Goal: Task Accomplishment & Management: Manage account settings

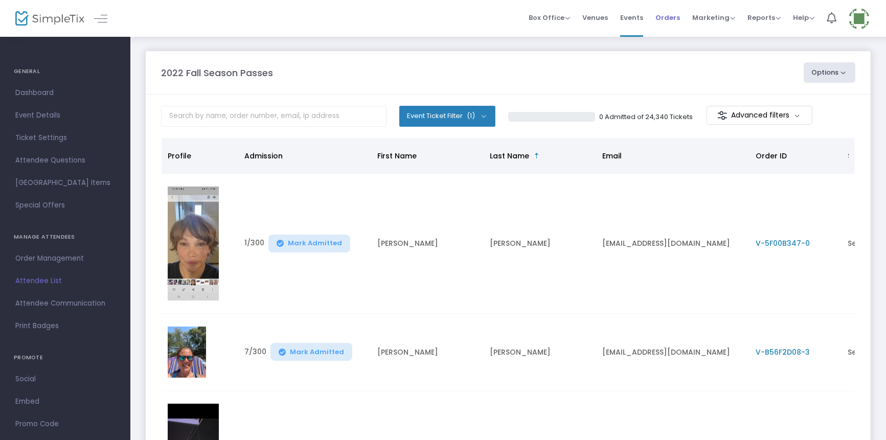
click at [665, 18] on span "Orders" at bounding box center [667, 18] width 25 height 26
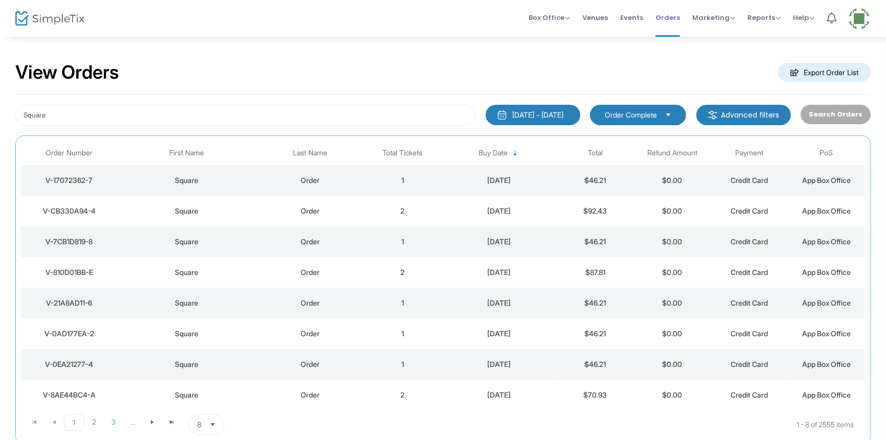
click at [668, 18] on span "Orders" at bounding box center [667, 18] width 25 height 26
click at [669, 15] on span "Orders" at bounding box center [667, 18] width 25 height 26
click at [249, 183] on div "Square" at bounding box center [186, 180] width 133 height 10
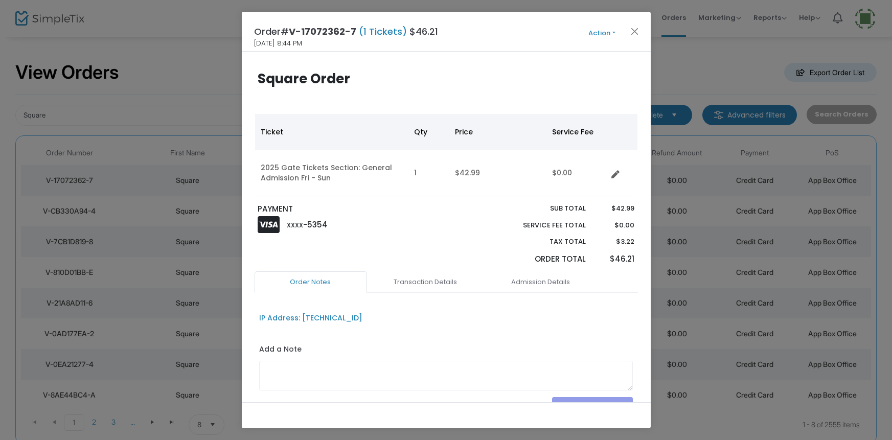
click at [593, 30] on button "Action" at bounding box center [601, 33] width 61 height 11
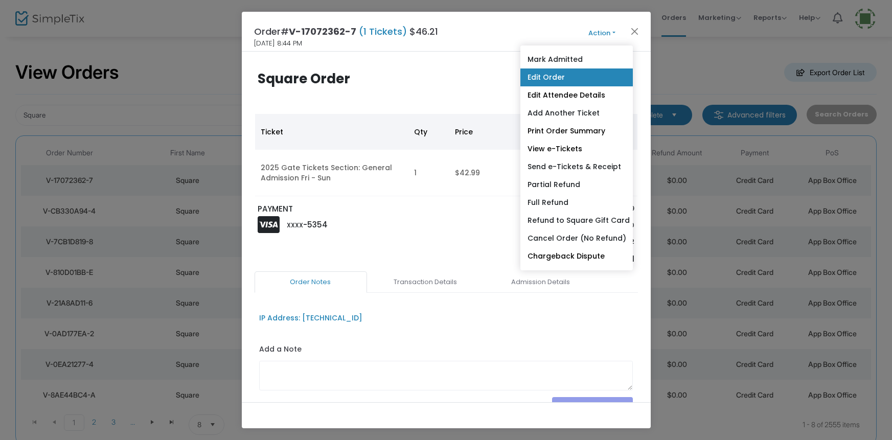
click at [558, 77] on link "Edit Order" at bounding box center [576, 77] width 112 height 18
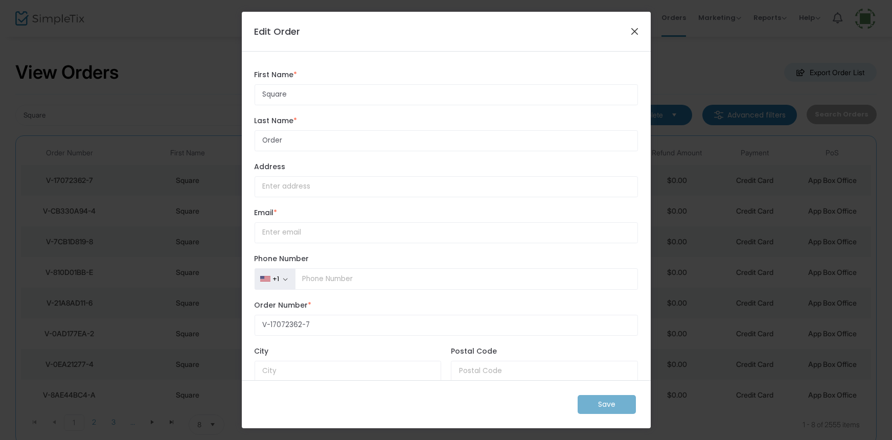
click at [636, 34] on button "Close" at bounding box center [633, 31] width 13 height 13
